Goal: Check status

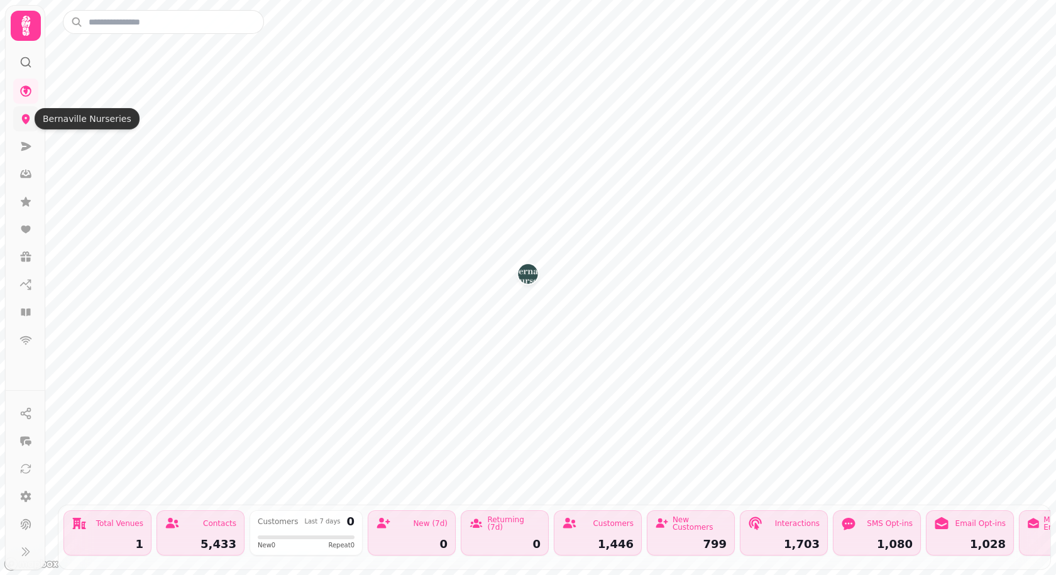
click at [16, 114] on link at bounding box center [25, 118] width 25 height 25
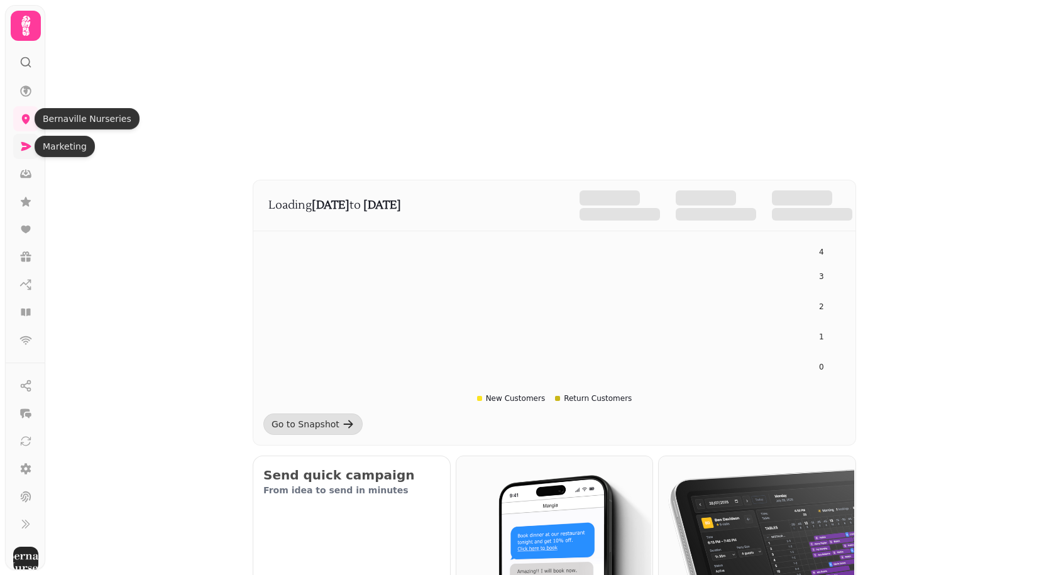
click at [23, 145] on icon at bounding box center [26, 146] width 10 height 9
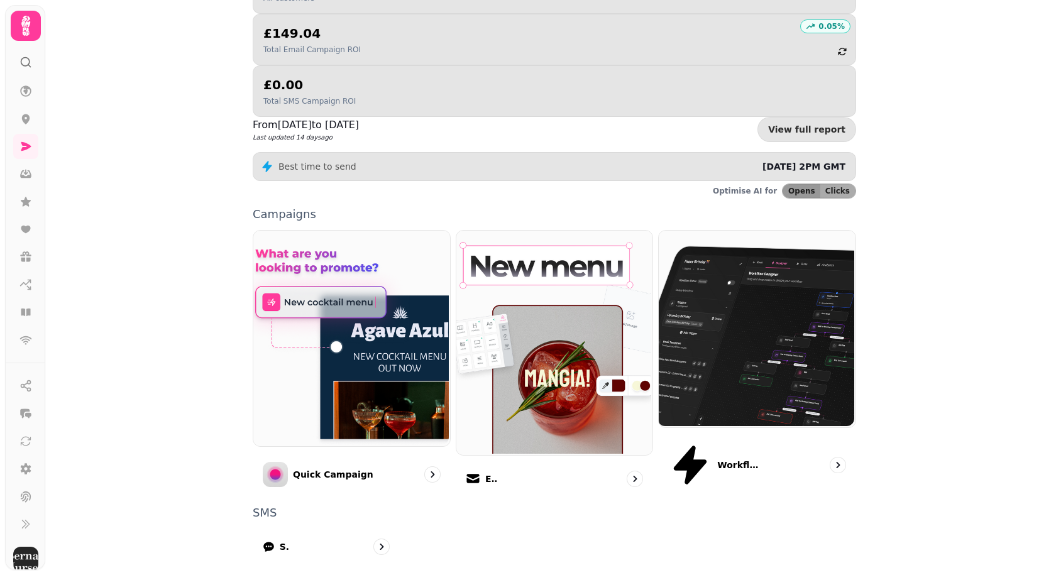
scroll to position [210, 0]
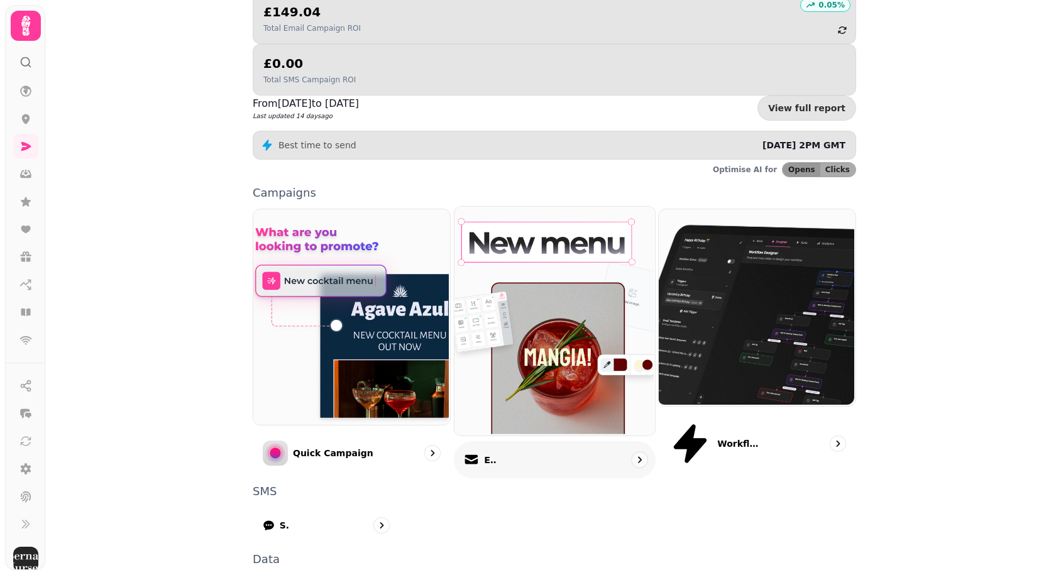
click at [525, 205] on img at bounding box center [552, 319] width 200 height 229
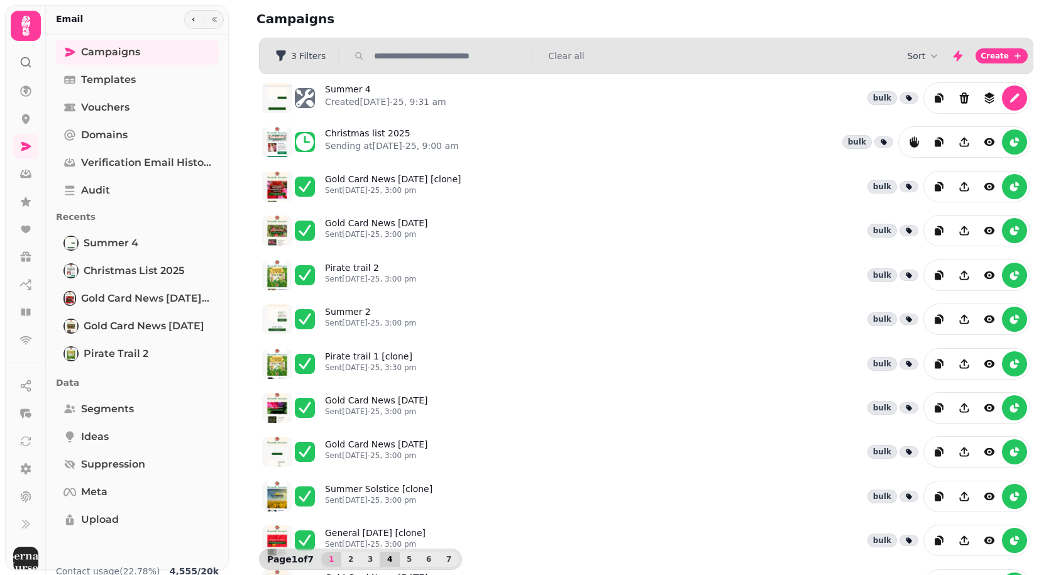
click at [385, 558] on span "4" at bounding box center [390, 560] width 10 height 8
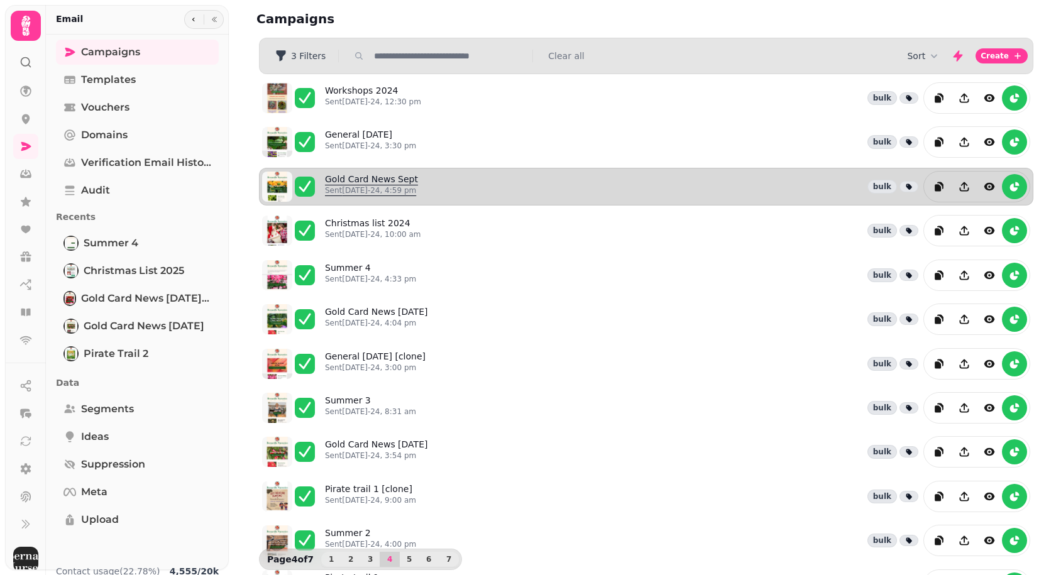
click at [380, 178] on link "Gold Card News Sept Sent [DATE]-24, 4:59 pm" at bounding box center [371, 187] width 93 height 28
